Goal: Find specific page/section: Find specific page/section

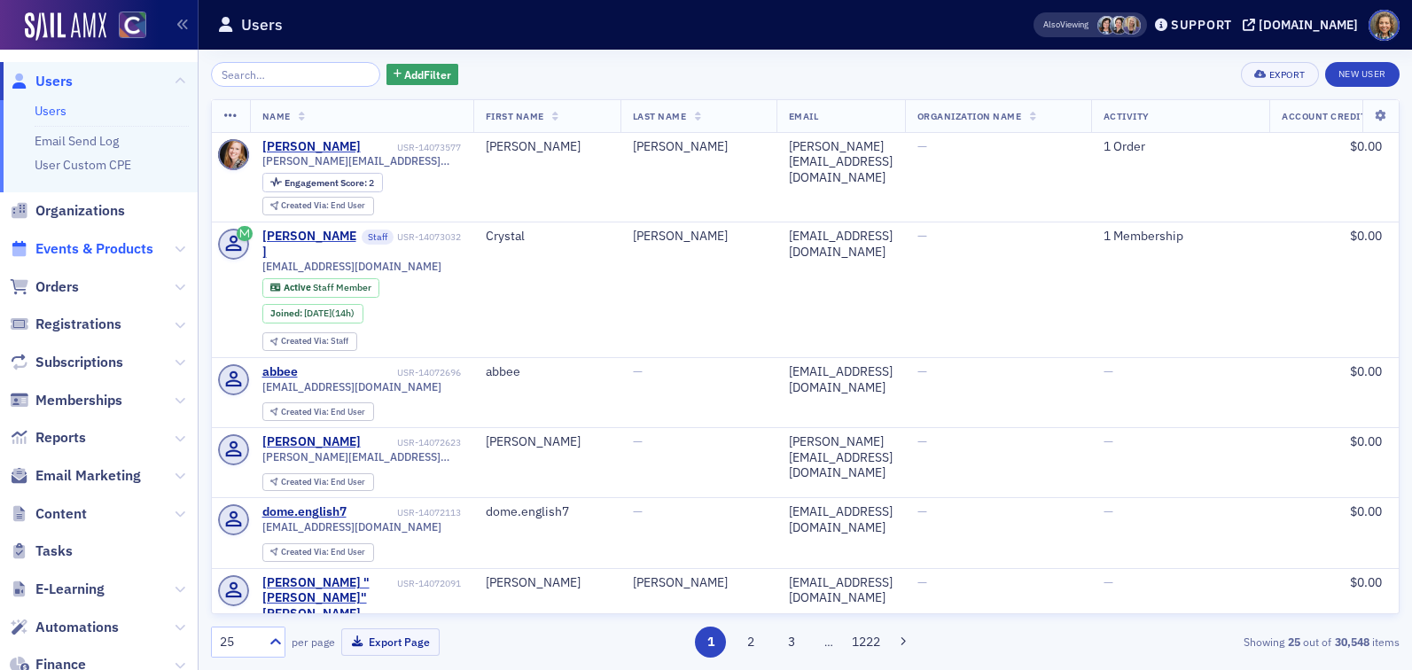
click at [105, 249] on span "Events & Products" at bounding box center [94, 249] width 118 height 20
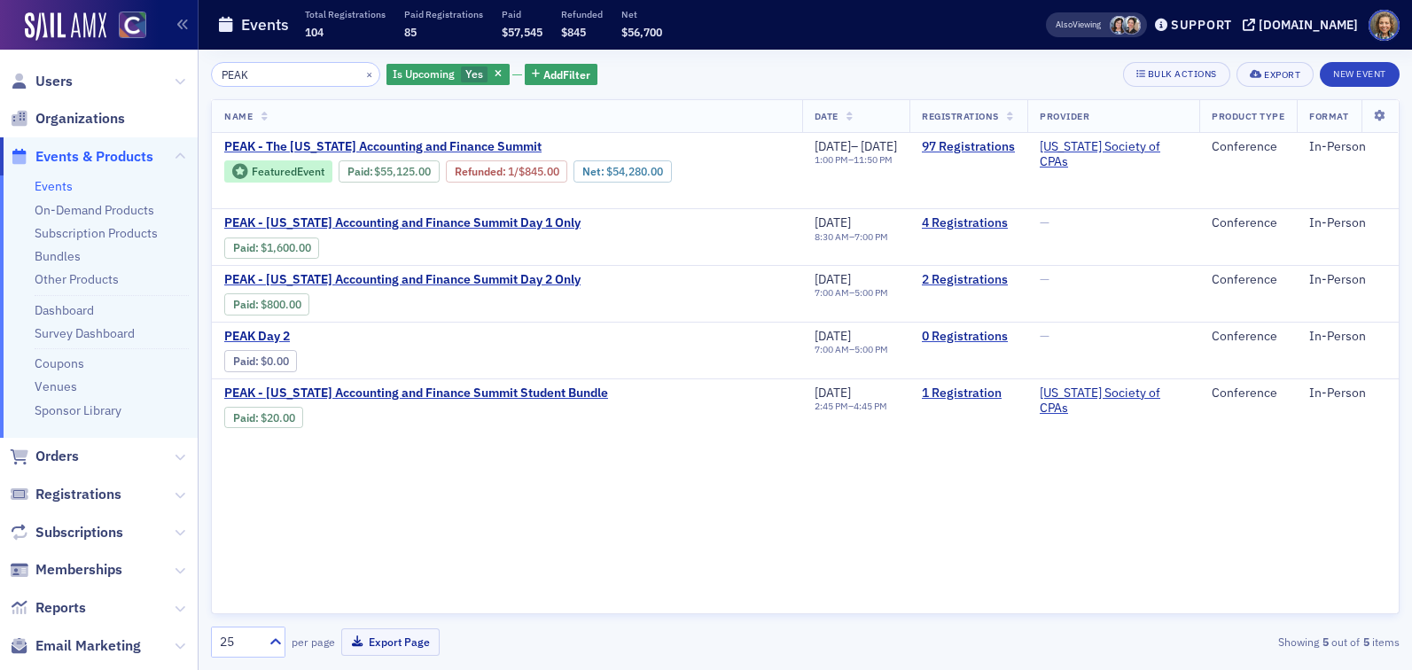
type input "PEAK"
click at [555, 506] on div "Name Date Registrations Provider Product Type Format PEAK - The [US_STATE] Acco…" at bounding box center [805, 356] width 1189 height 515
